Goal: Obtain resource: Download file/media

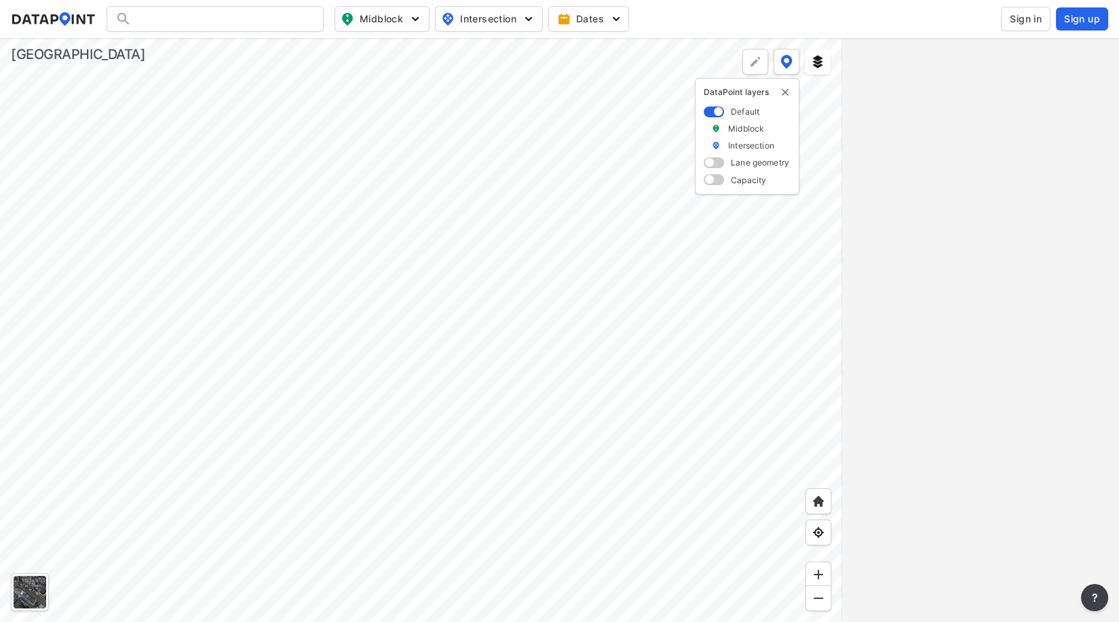
click at [1029, 24] on span "Sign in" at bounding box center [1025, 19] width 32 height 14
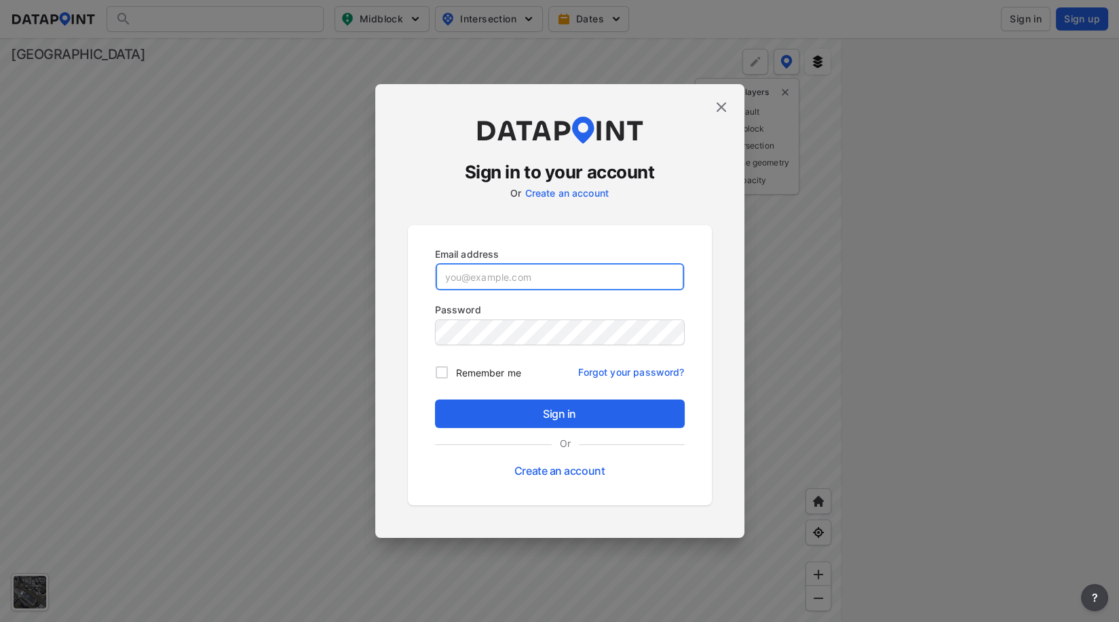
type input "[EMAIL_ADDRESS][DOMAIN_NAME]"
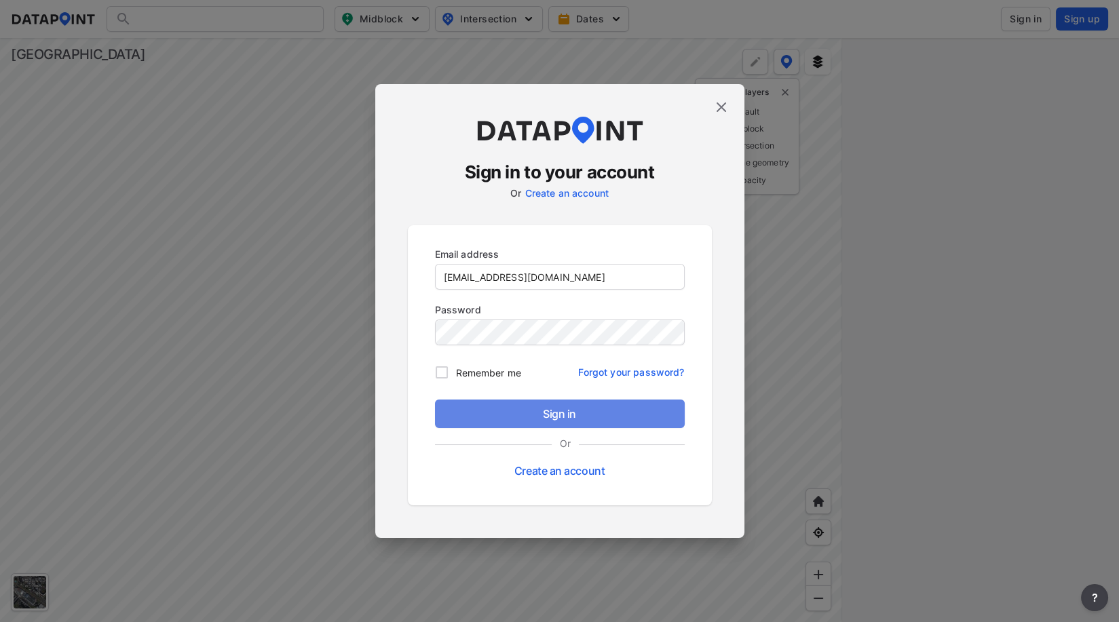
click at [556, 410] on span "Sign in" at bounding box center [560, 414] width 228 height 16
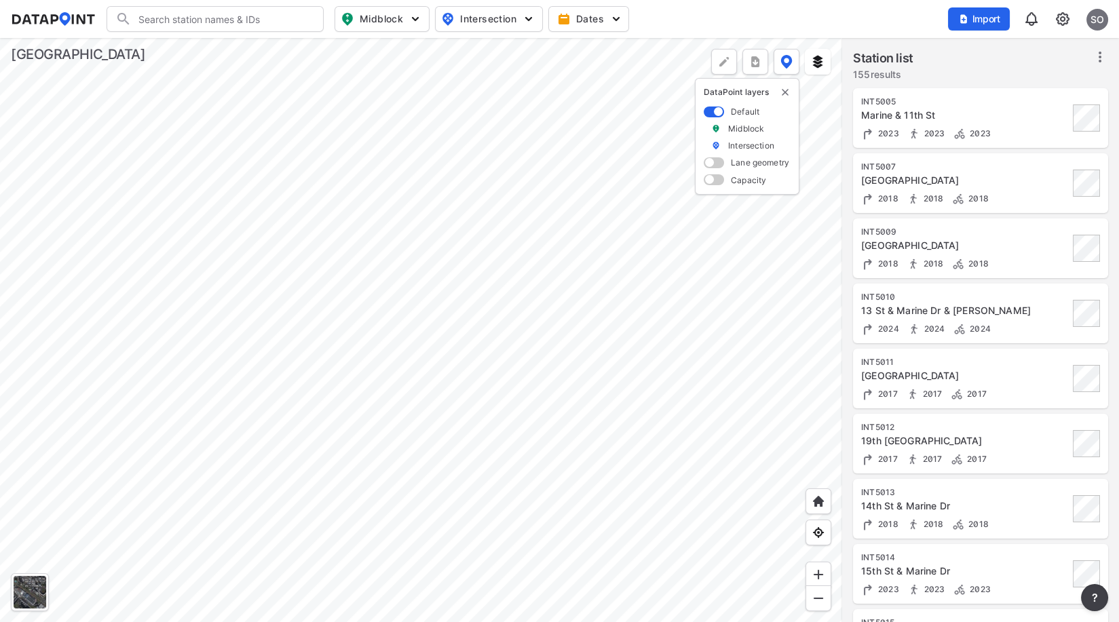
click at [560, 279] on div at bounding box center [421, 330] width 842 height 584
click at [606, 533] on div at bounding box center [421, 330] width 842 height 584
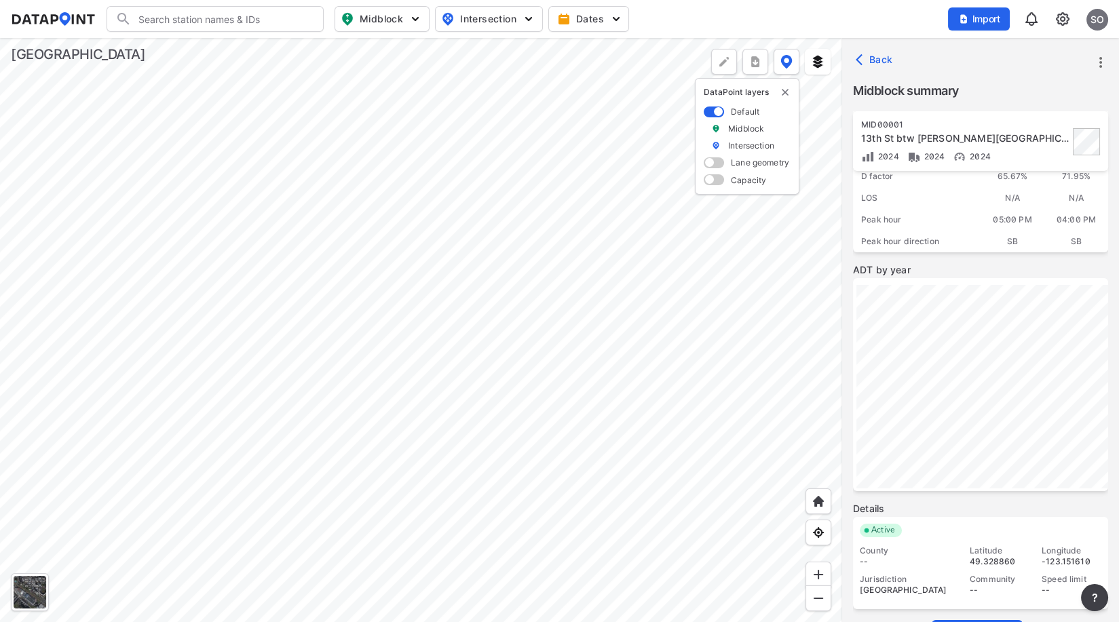
scroll to position [182, 0]
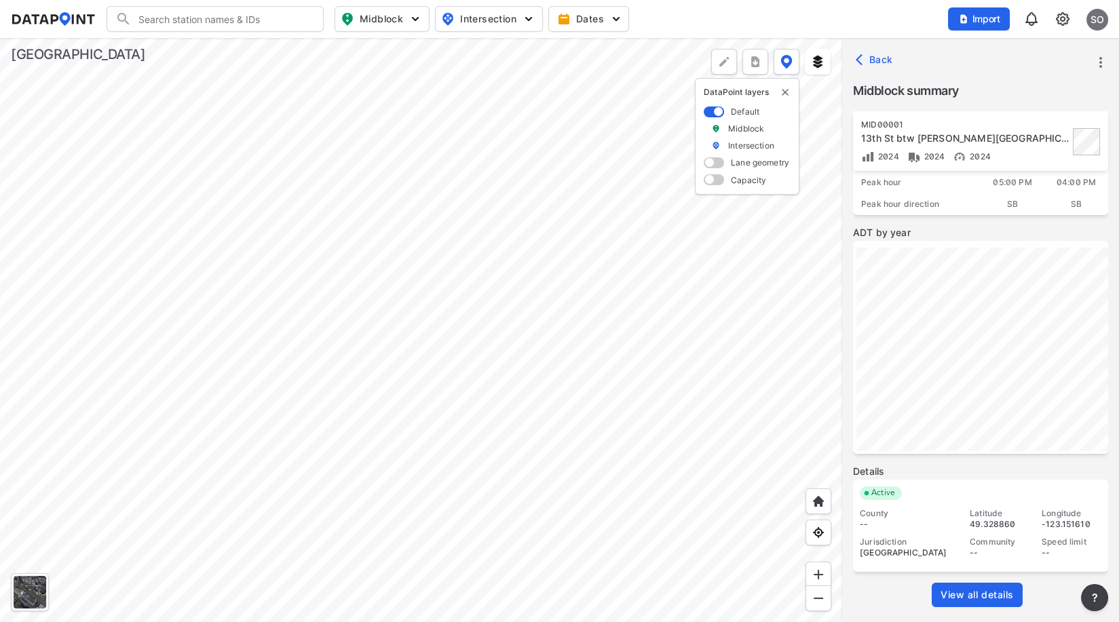
click at [976, 594] on span "View all details" at bounding box center [976, 595] width 73 height 14
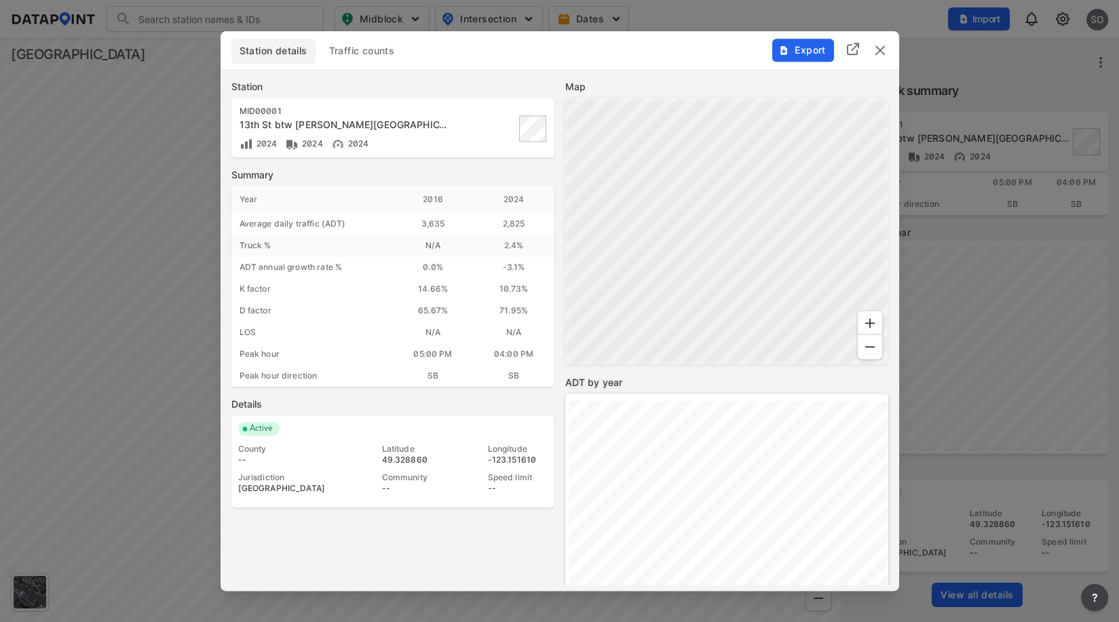
click at [385, 50] on span "Traffic counts" at bounding box center [362, 51] width 66 height 14
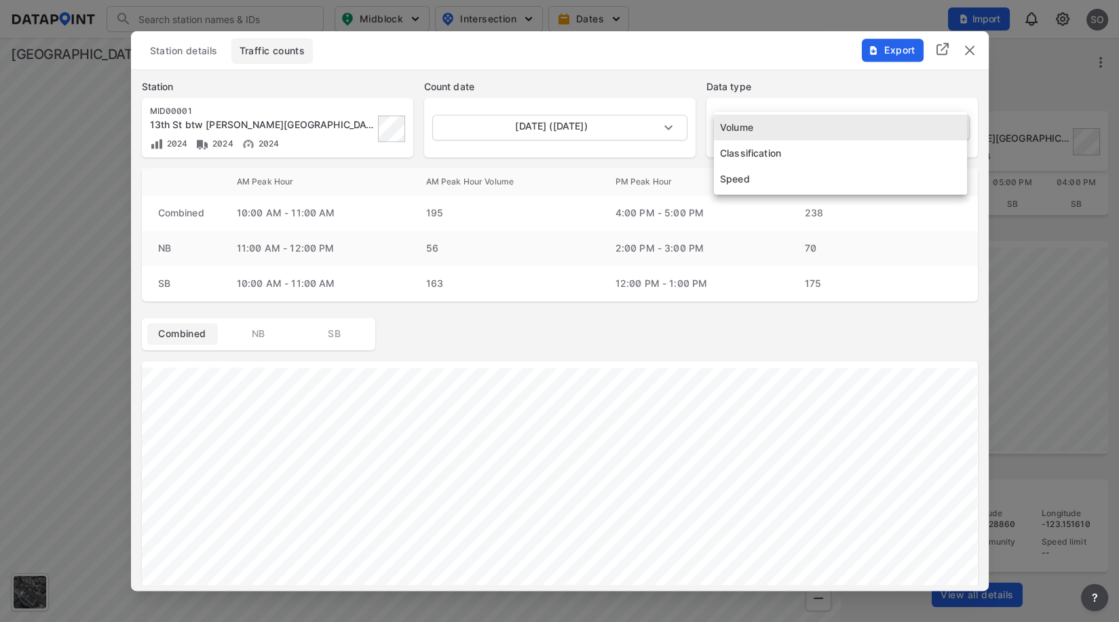
click at [858, 130] on body "Search Please enter a search term. Midblock Intersection Dates Import SO Import…" at bounding box center [559, 311] width 1119 height 622
click at [748, 176] on li "Speed" at bounding box center [840, 179] width 253 height 26
type input "Speed"
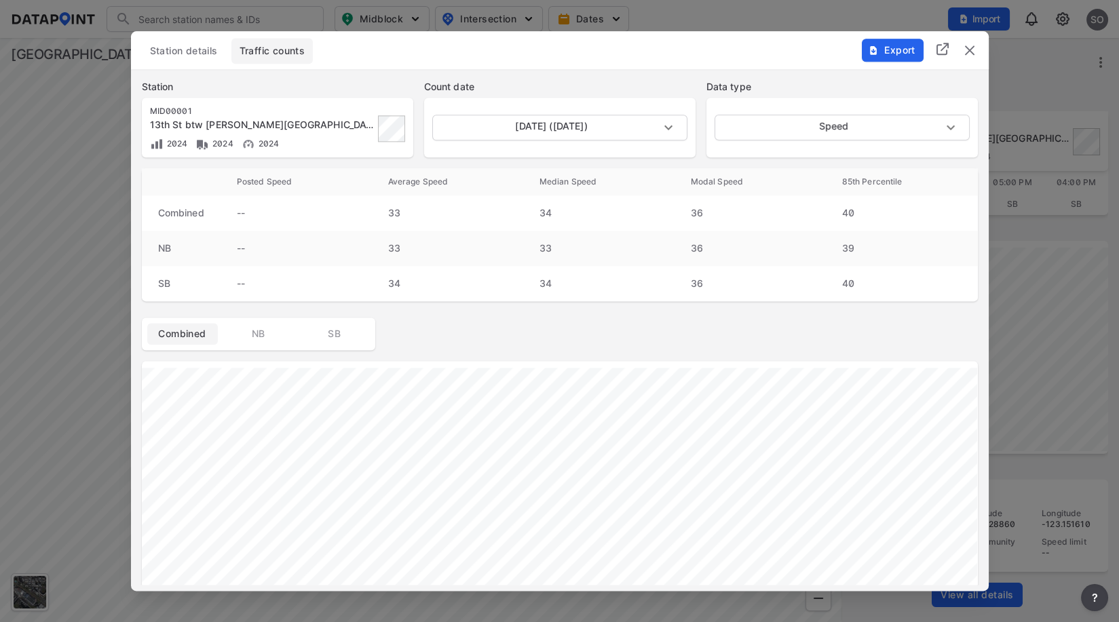
click at [968, 54] on img "delete" at bounding box center [969, 50] width 16 height 16
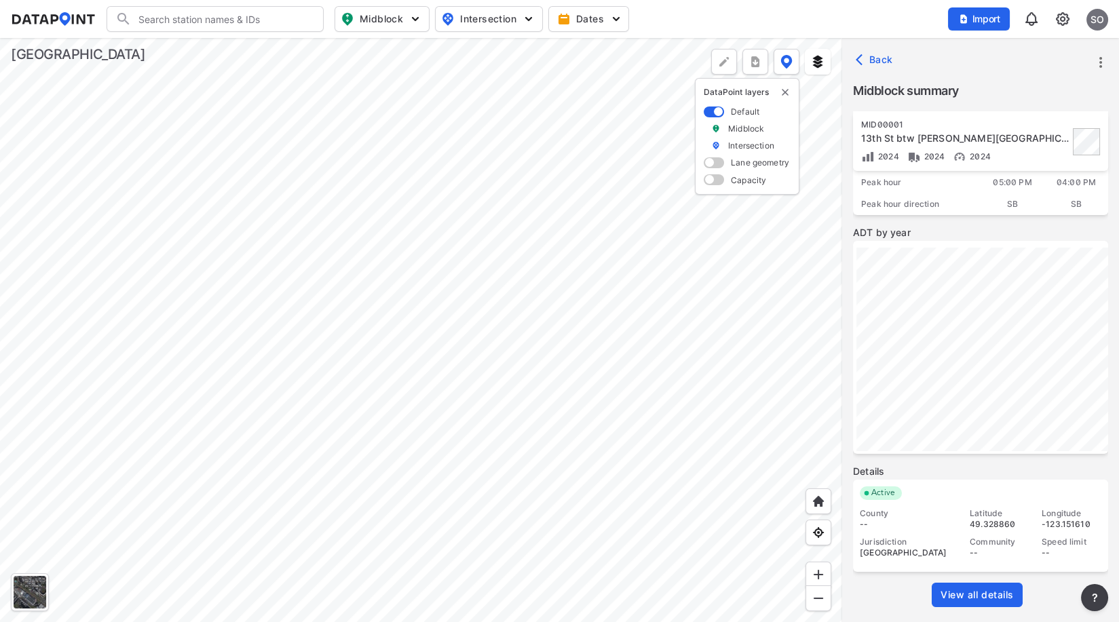
click at [609, 364] on div at bounding box center [421, 330] width 842 height 584
click at [614, 388] on div at bounding box center [421, 330] width 842 height 584
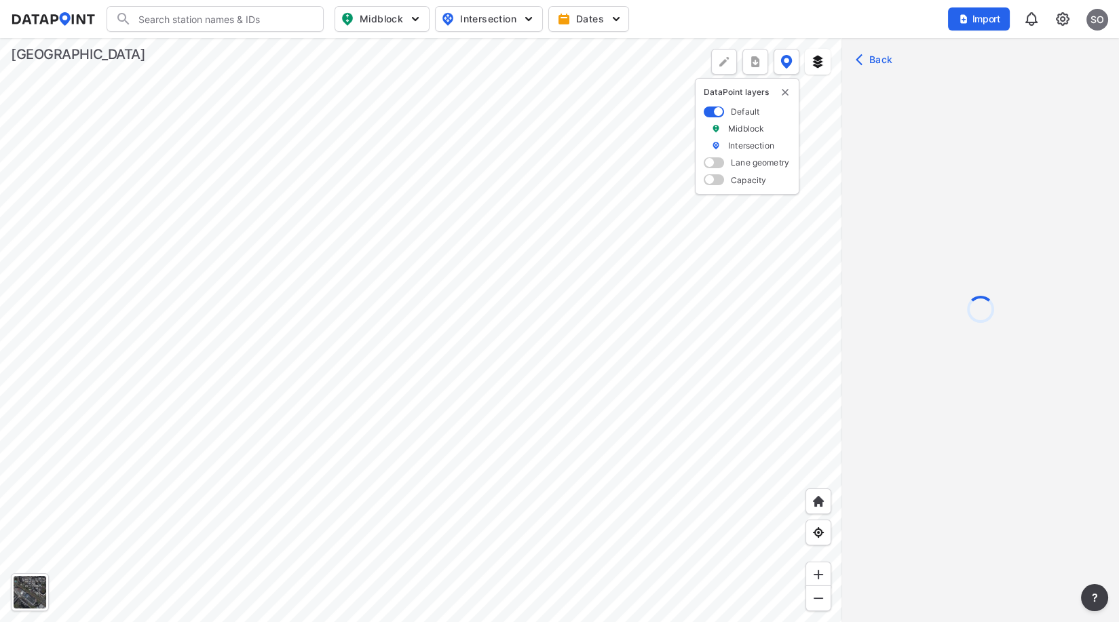
scroll to position [0, 0]
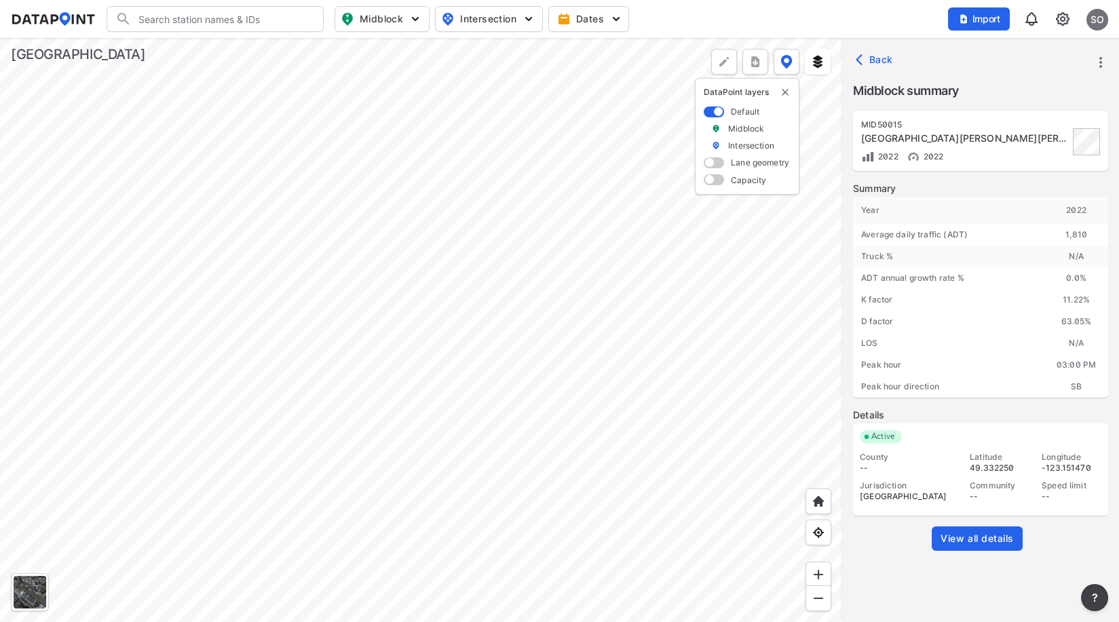
click at [990, 541] on span "View all details" at bounding box center [976, 539] width 73 height 14
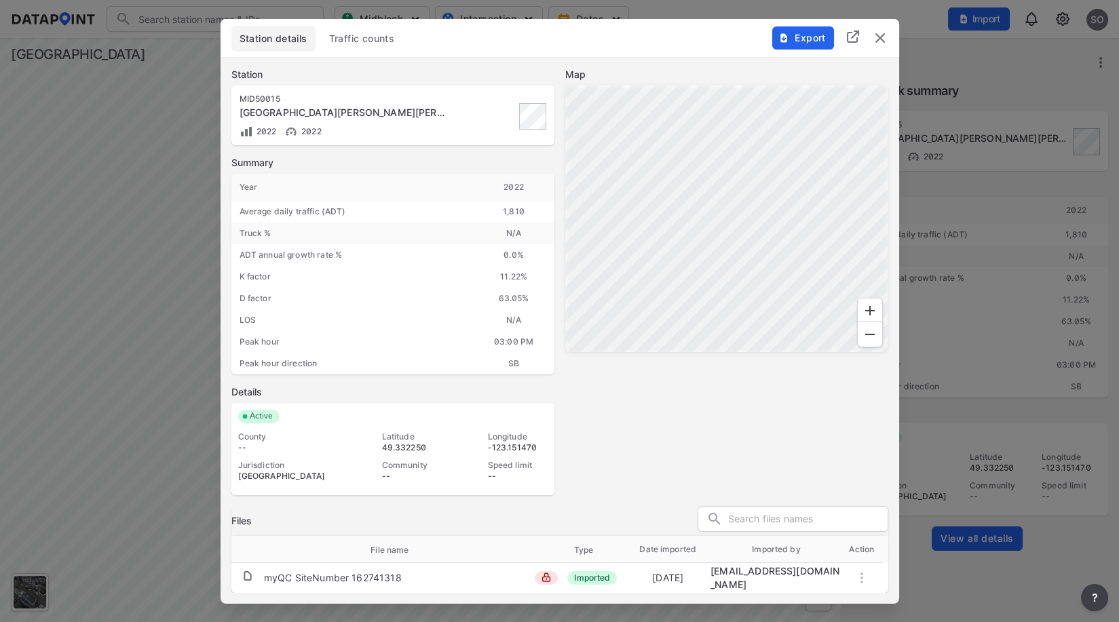
click at [370, 37] on span "Traffic counts" at bounding box center [362, 39] width 66 height 14
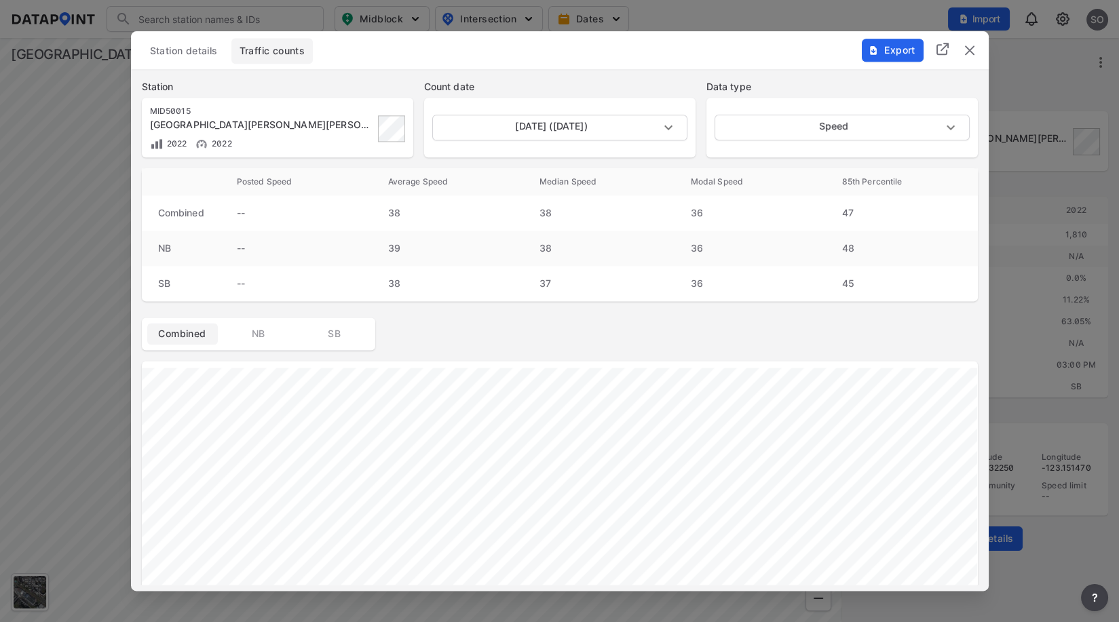
click at [910, 47] on span "Export" at bounding box center [891, 50] width 45 height 14
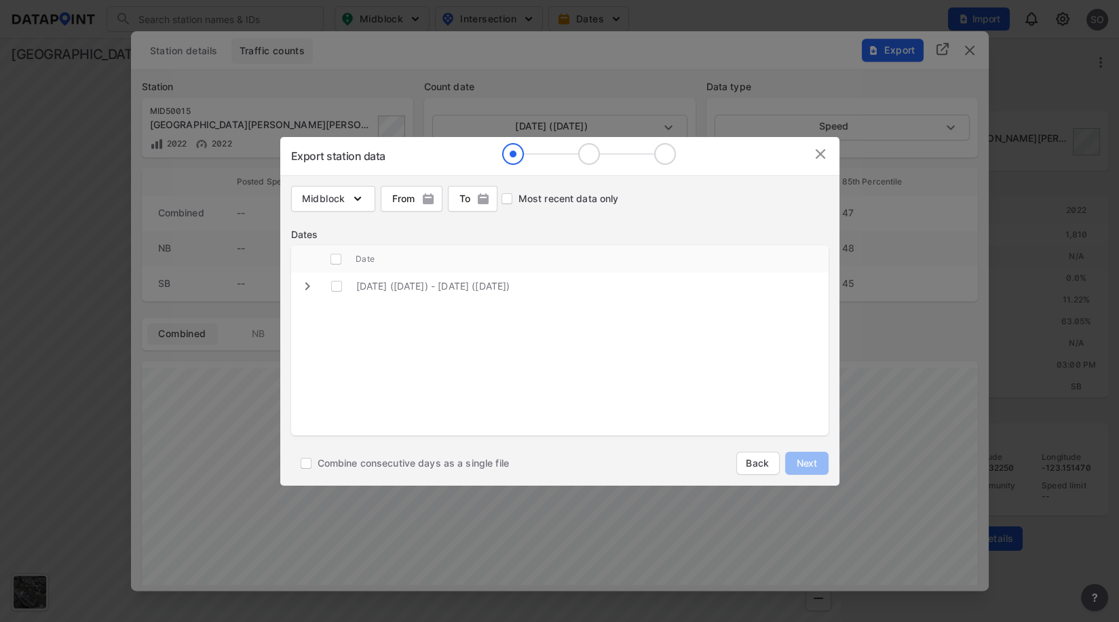
click at [910, 47] on div "Export station data Midblock From From To To Most recent data only Dates Date […" at bounding box center [559, 311] width 1119 height 622
click at [828, 157] on div "Export station data" at bounding box center [559, 156] width 559 height 38
click at [824, 155] on img at bounding box center [820, 154] width 16 height 16
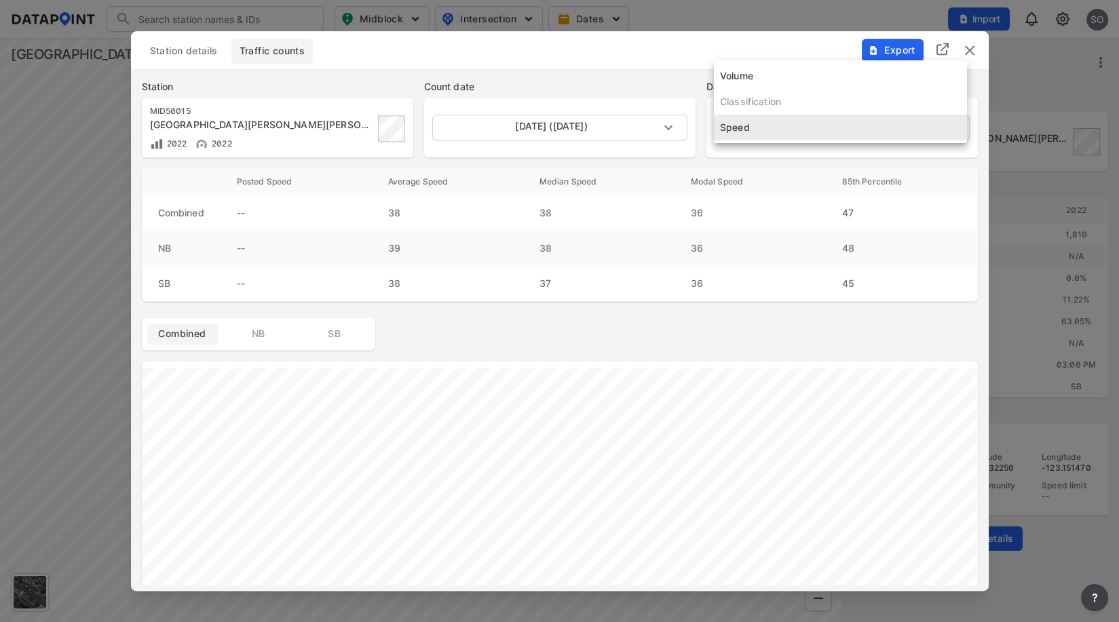
click at [902, 133] on body "Search Please enter a search term. Midblock Intersection Dates Import SO Import…" at bounding box center [559, 311] width 1119 height 622
